Goal: Find specific page/section: Find specific page/section

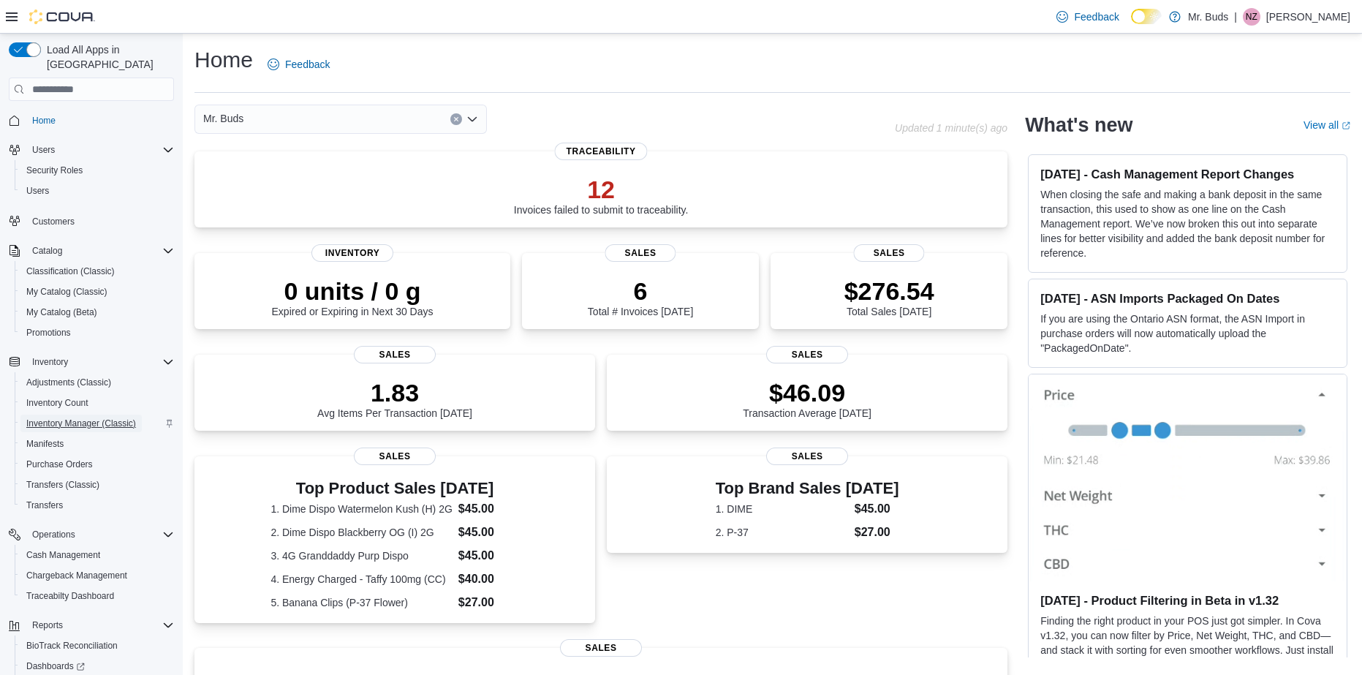
click at [105, 417] on span "Inventory Manager (Classic)" at bounding box center [81, 423] width 110 height 12
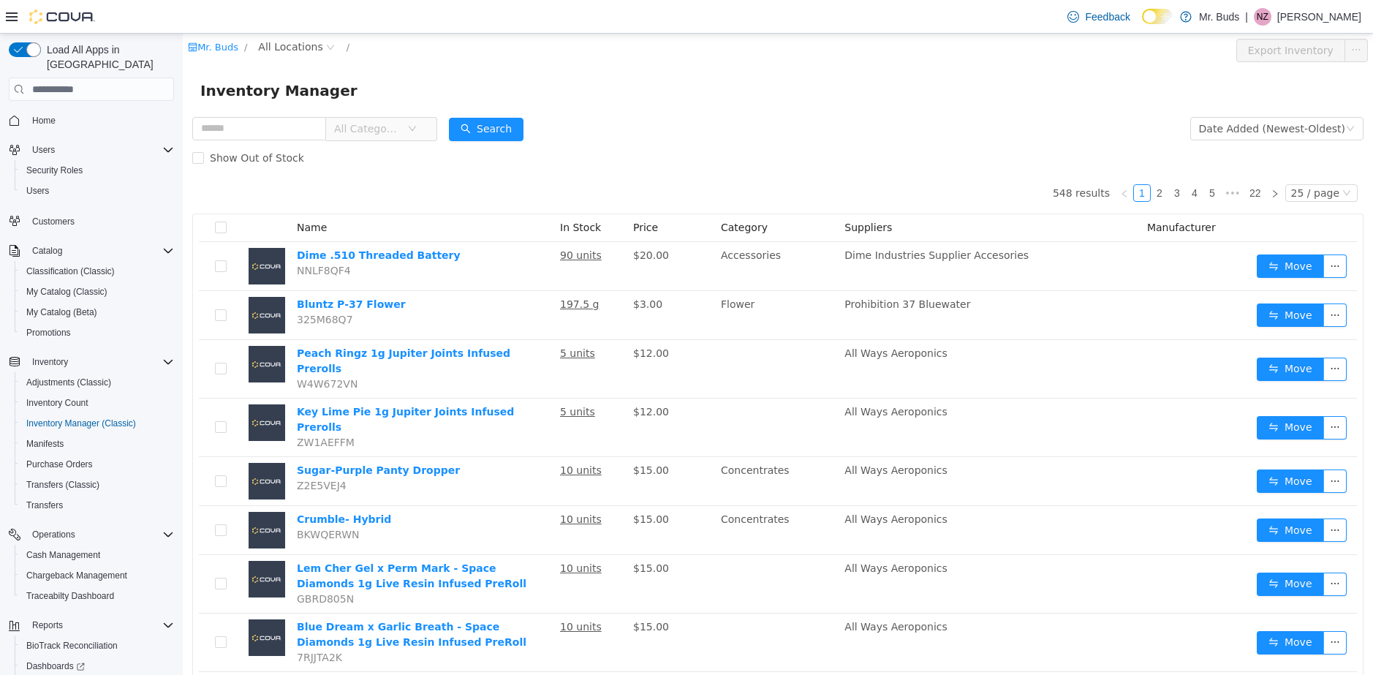
click at [401, 130] on span "All Categories" at bounding box center [367, 128] width 67 height 15
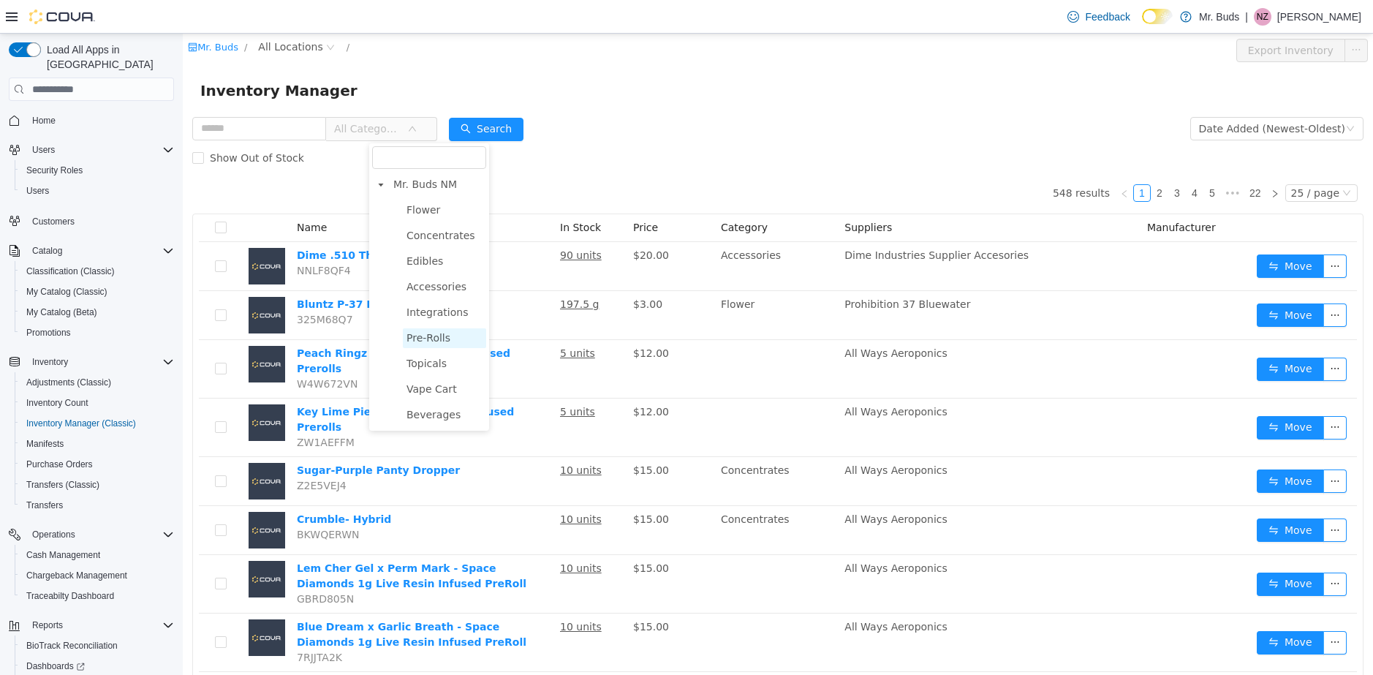
click at [439, 338] on span "Pre-Rolls" at bounding box center [428, 338] width 44 height 12
